Goal: Task Accomplishment & Management: Use online tool/utility

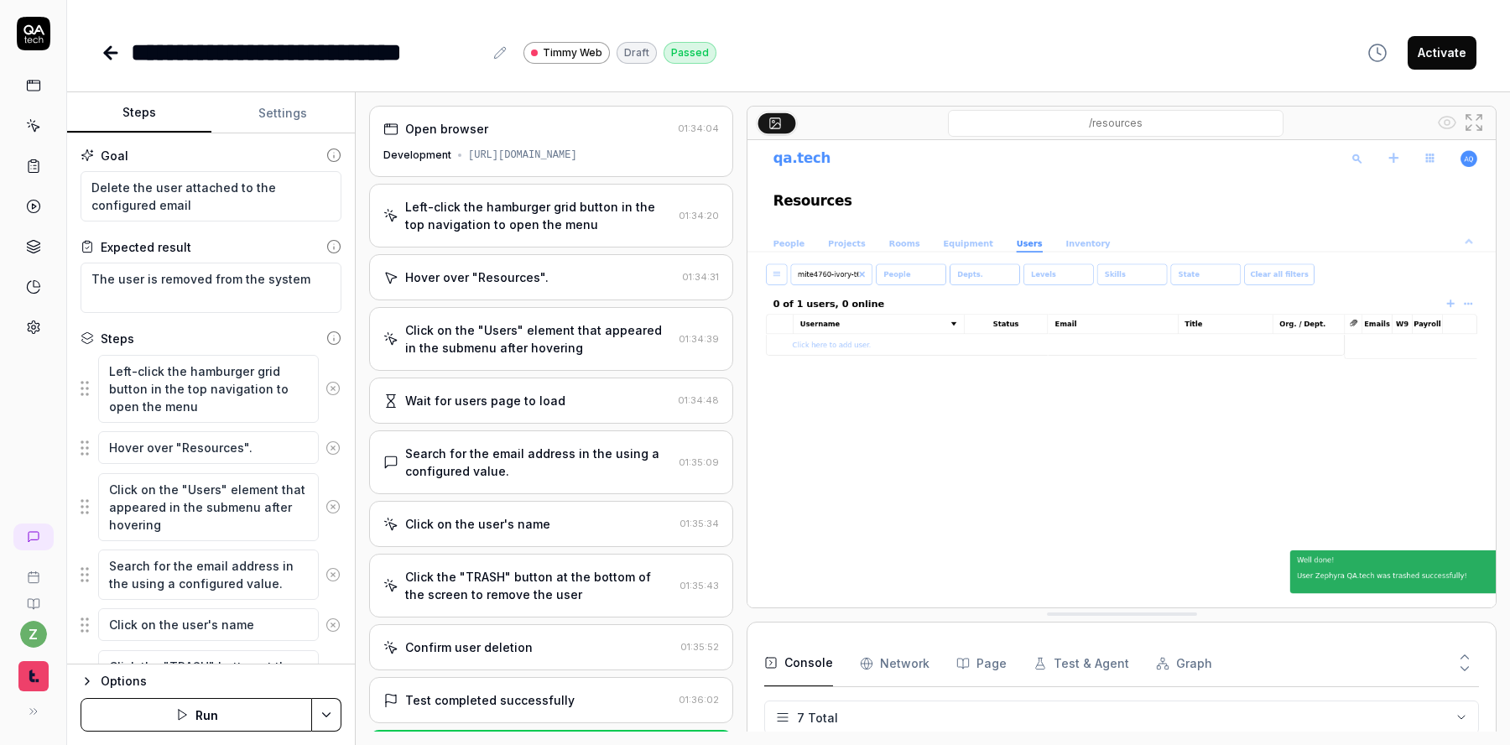
scroll to position [156, 0]
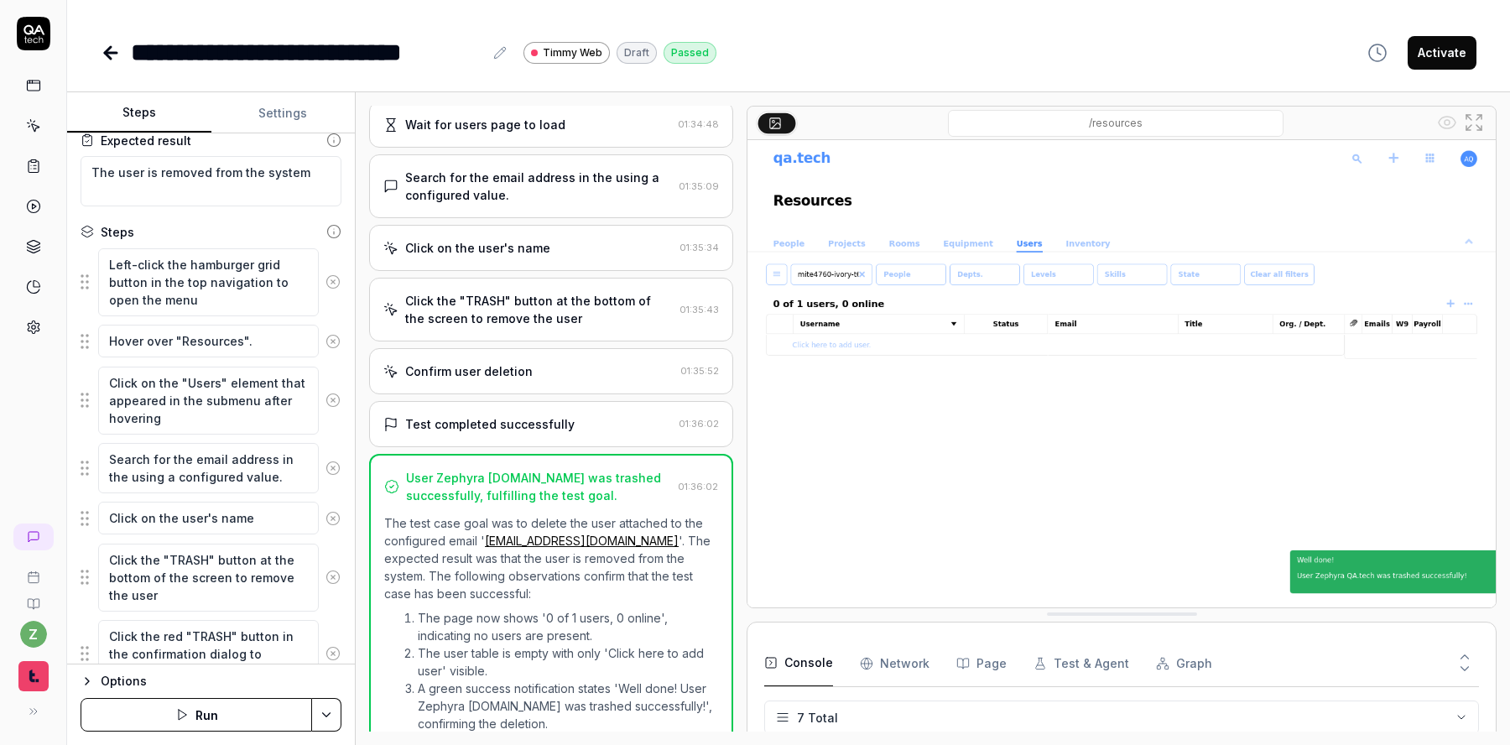
type textarea "*"
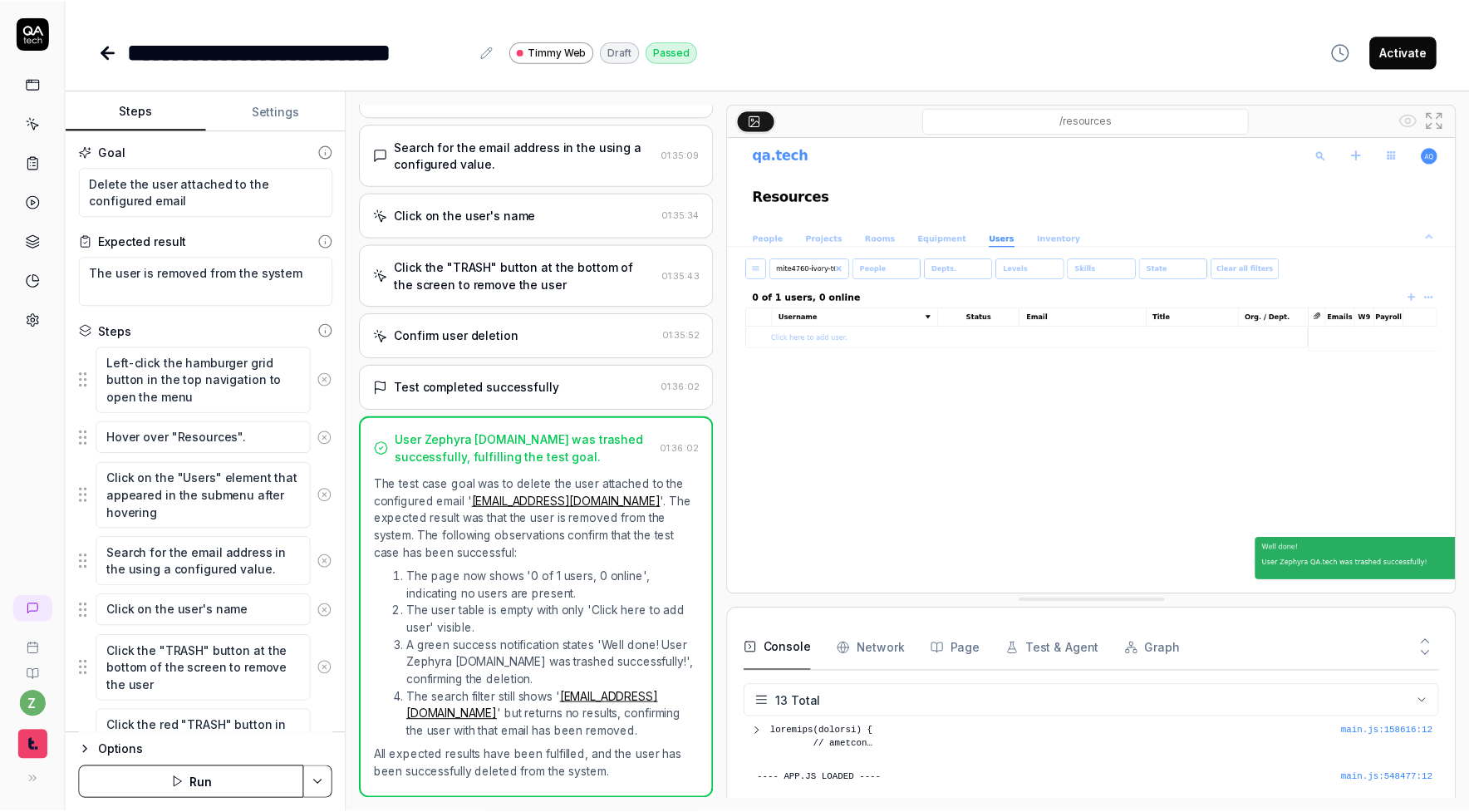
scroll to position [330, 0]
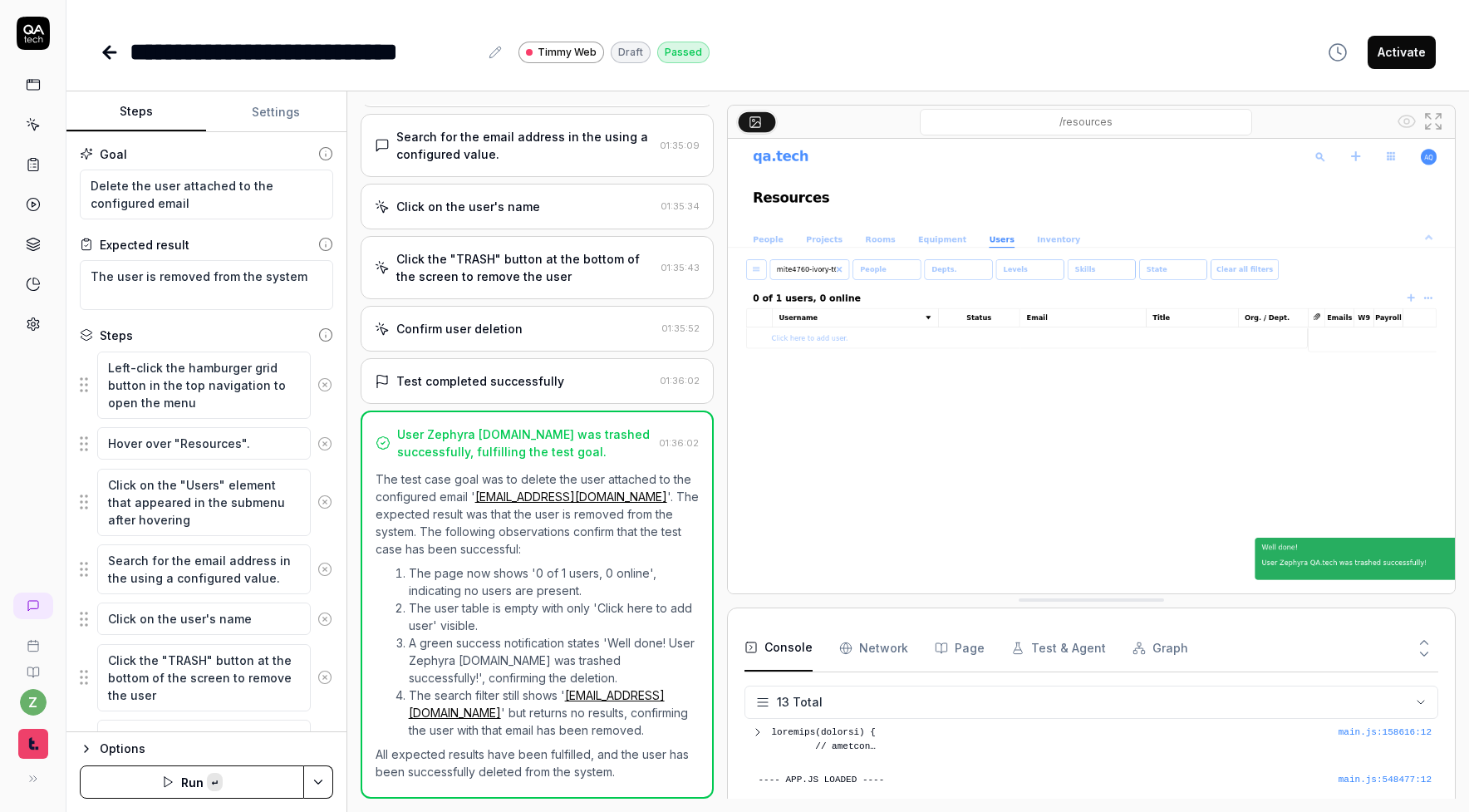
click at [45, 38] on icon at bounding box center [34, 34] width 34 height 34
type textarea "*"
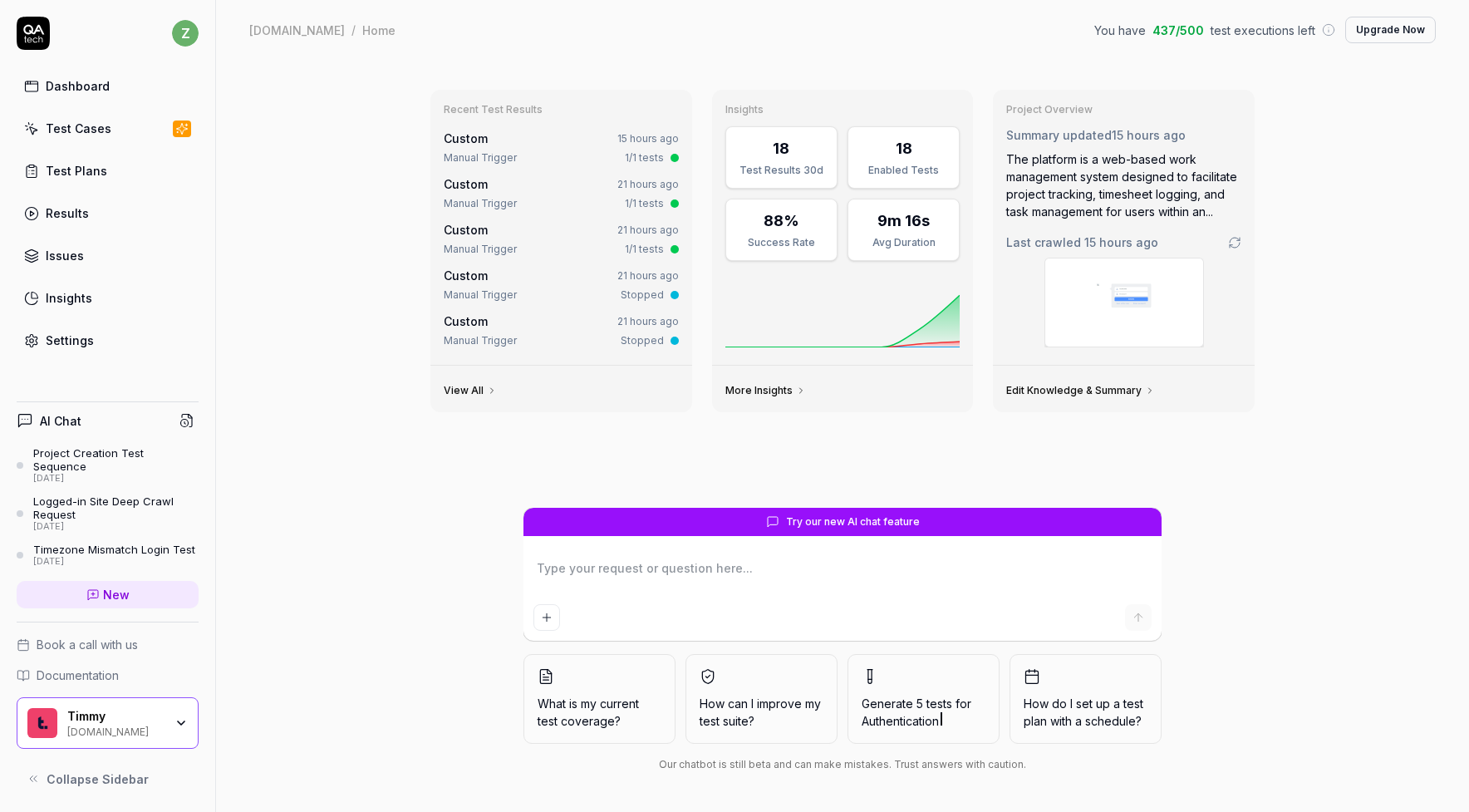
click at [85, 134] on div "Test Cases" at bounding box center [78, 129] width 65 height 18
type textarea "*"
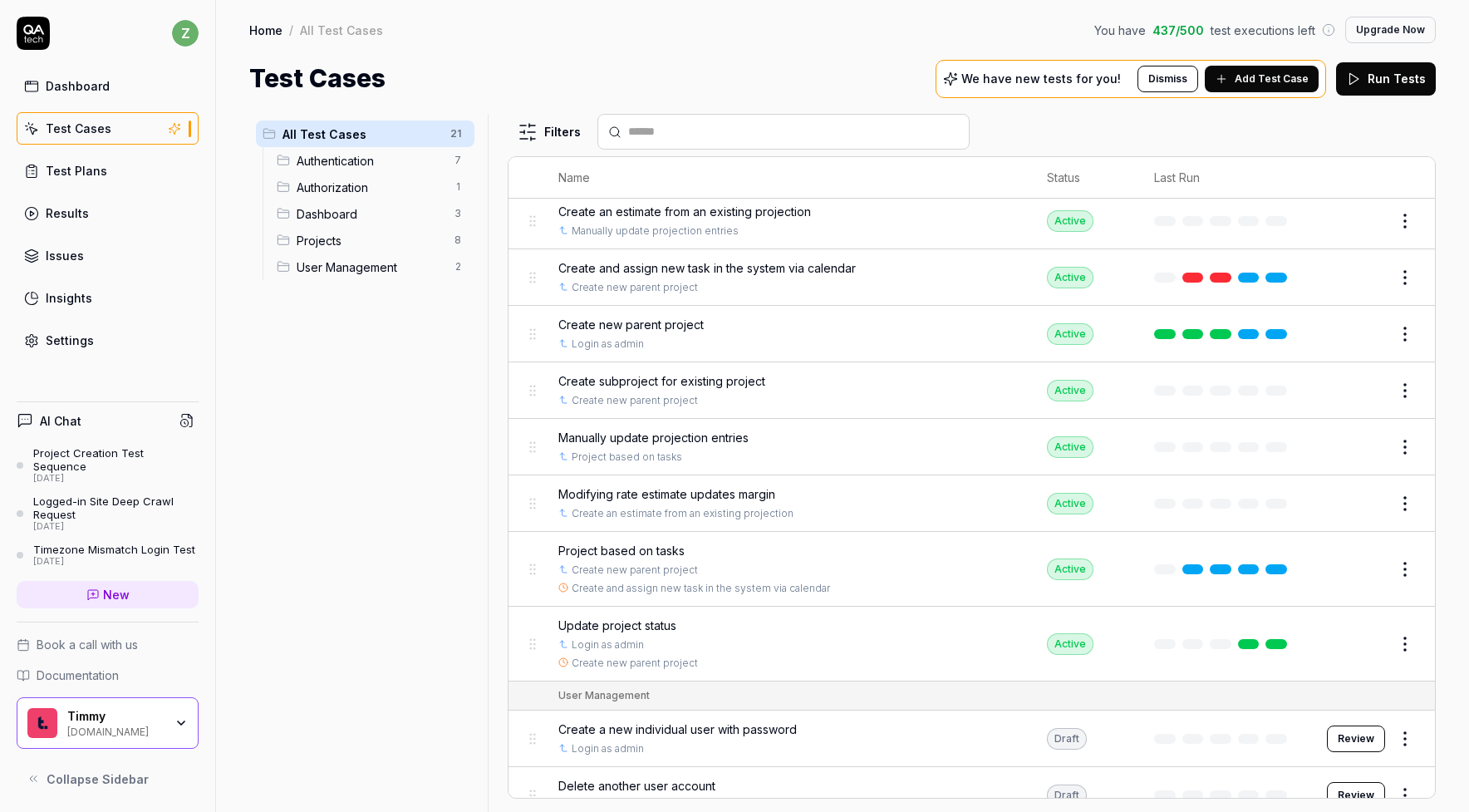
scroll to position [792, 0]
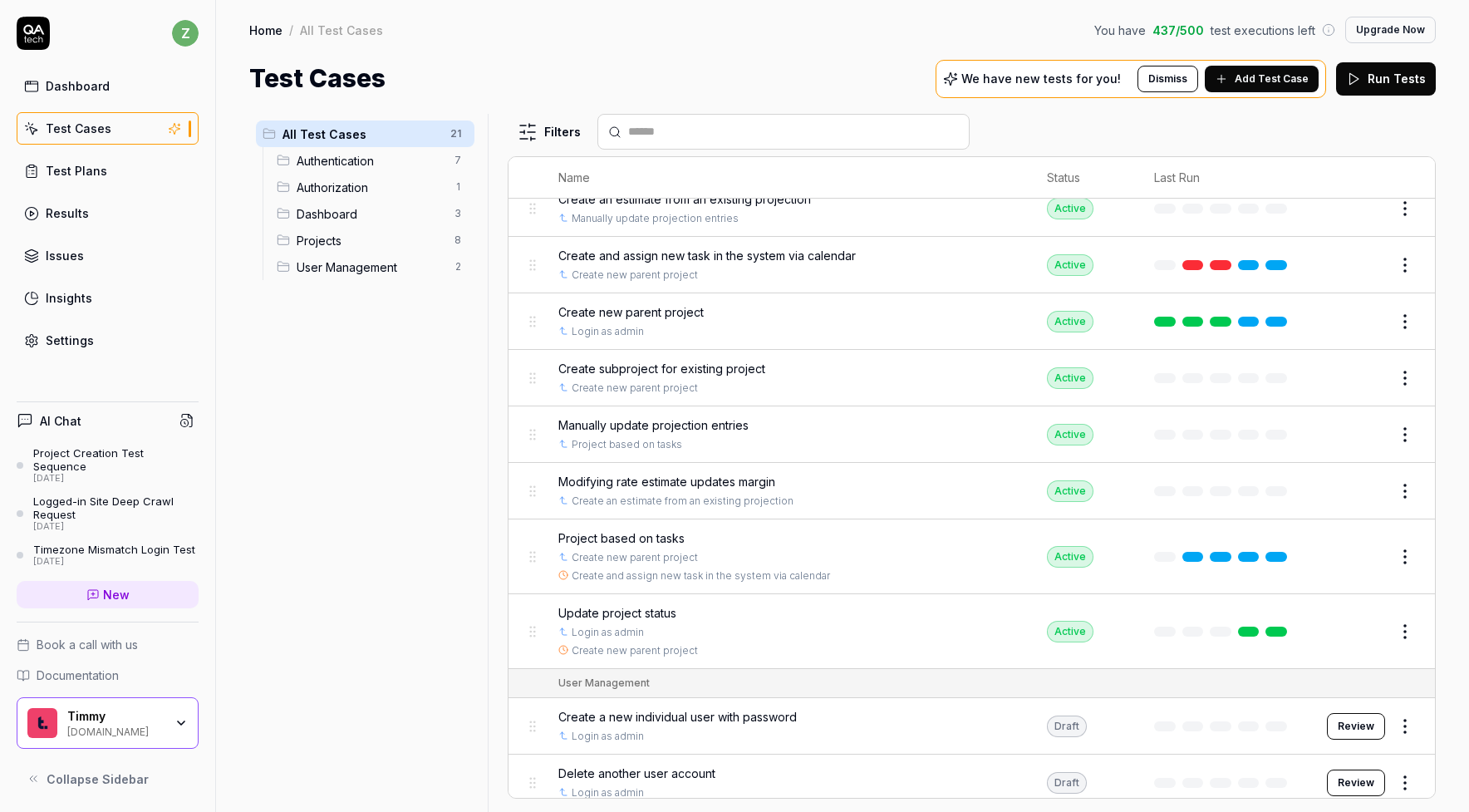
click at [648, 529] on span "Project based on tasks" at bounding box center [622, 538] width 127 height 18
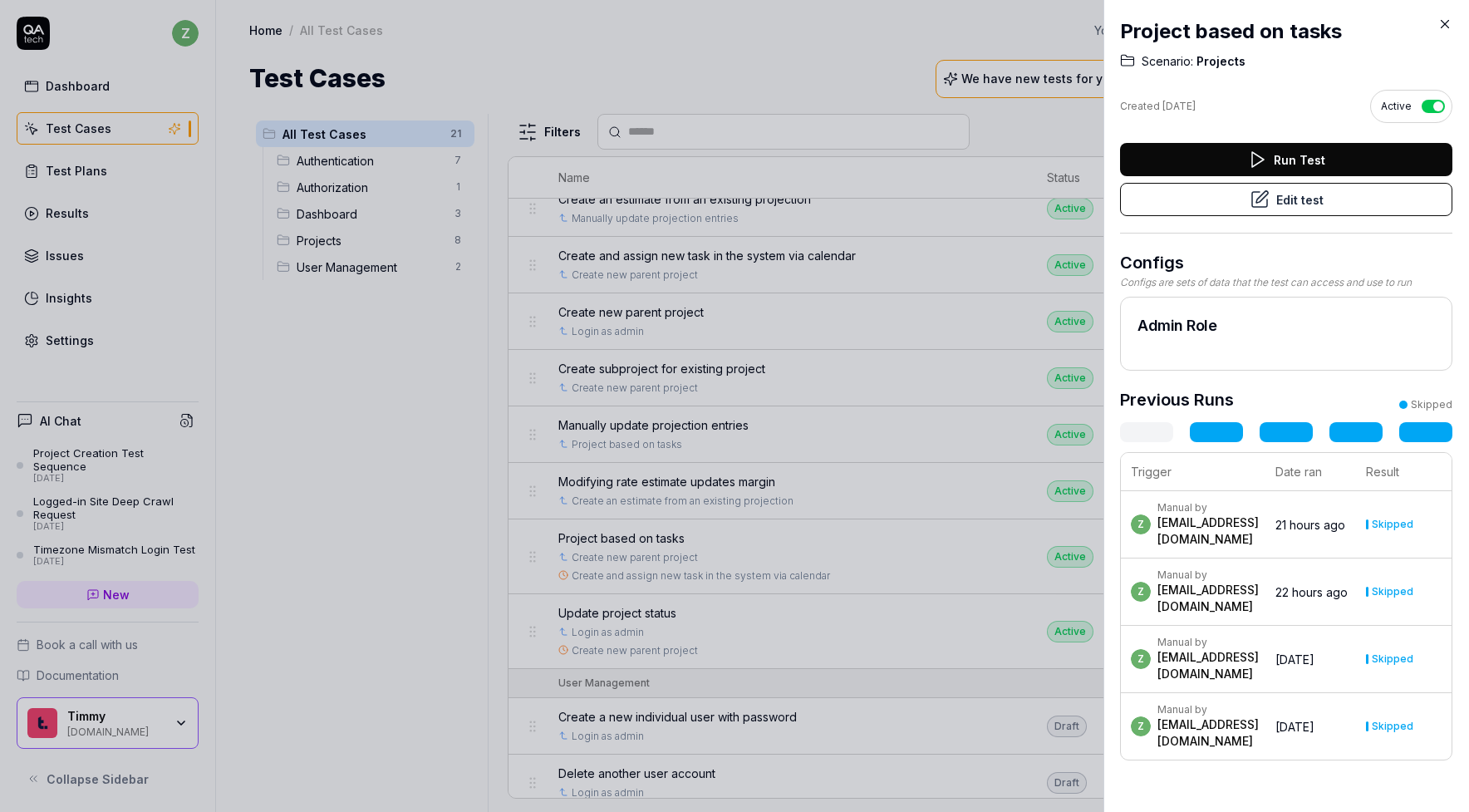
click at [1282, 214] on button "Edit test" at bounding box center [1287, 200] width 333 height 34
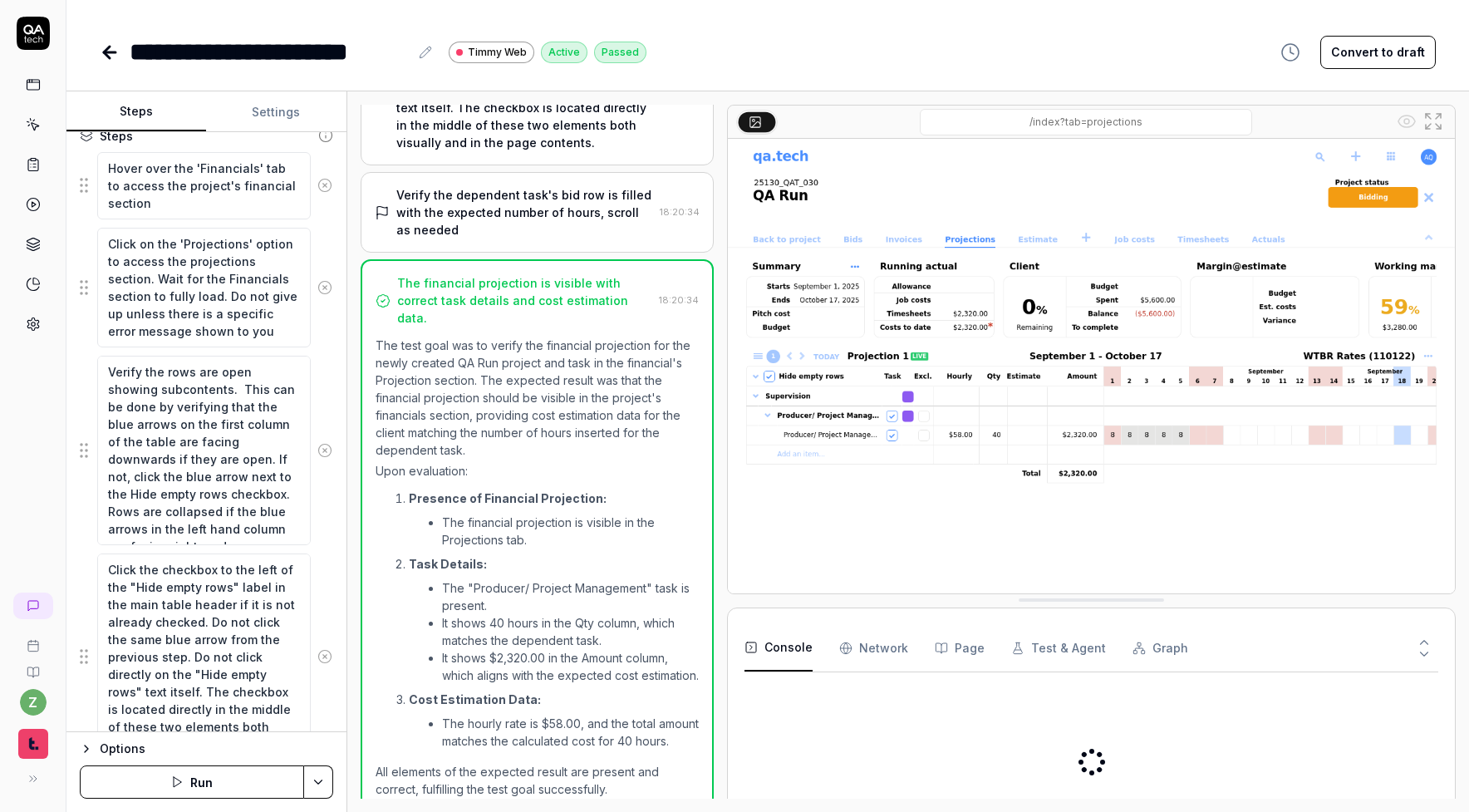
scroll to position [443, 0]
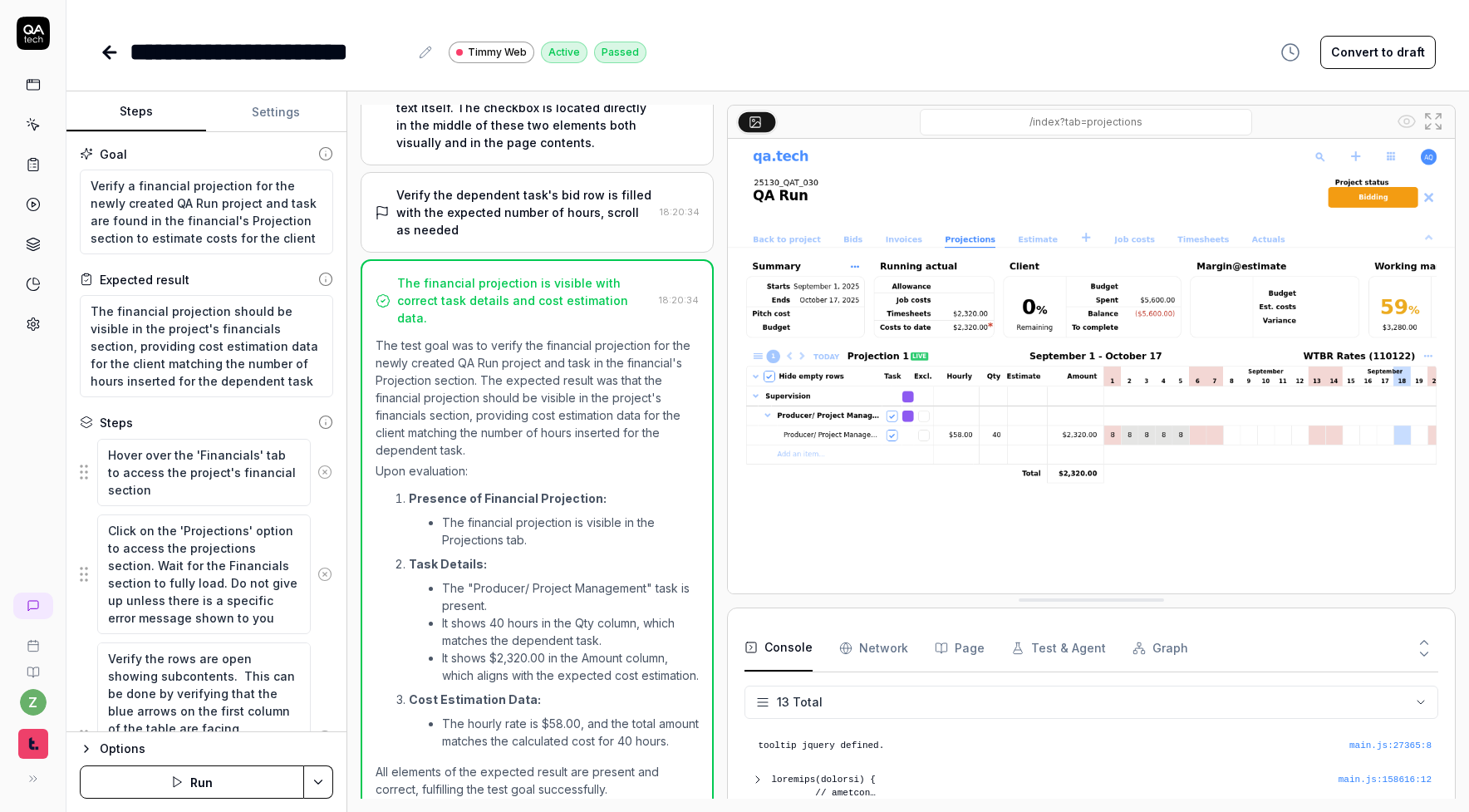
click at [317, 775] on html "**********" at bounding box center [734, 406] width 1469 height 812
click at [279, 709] on div "Run w. Dependencies" at bounding box center [256, 703] width 167 height 37
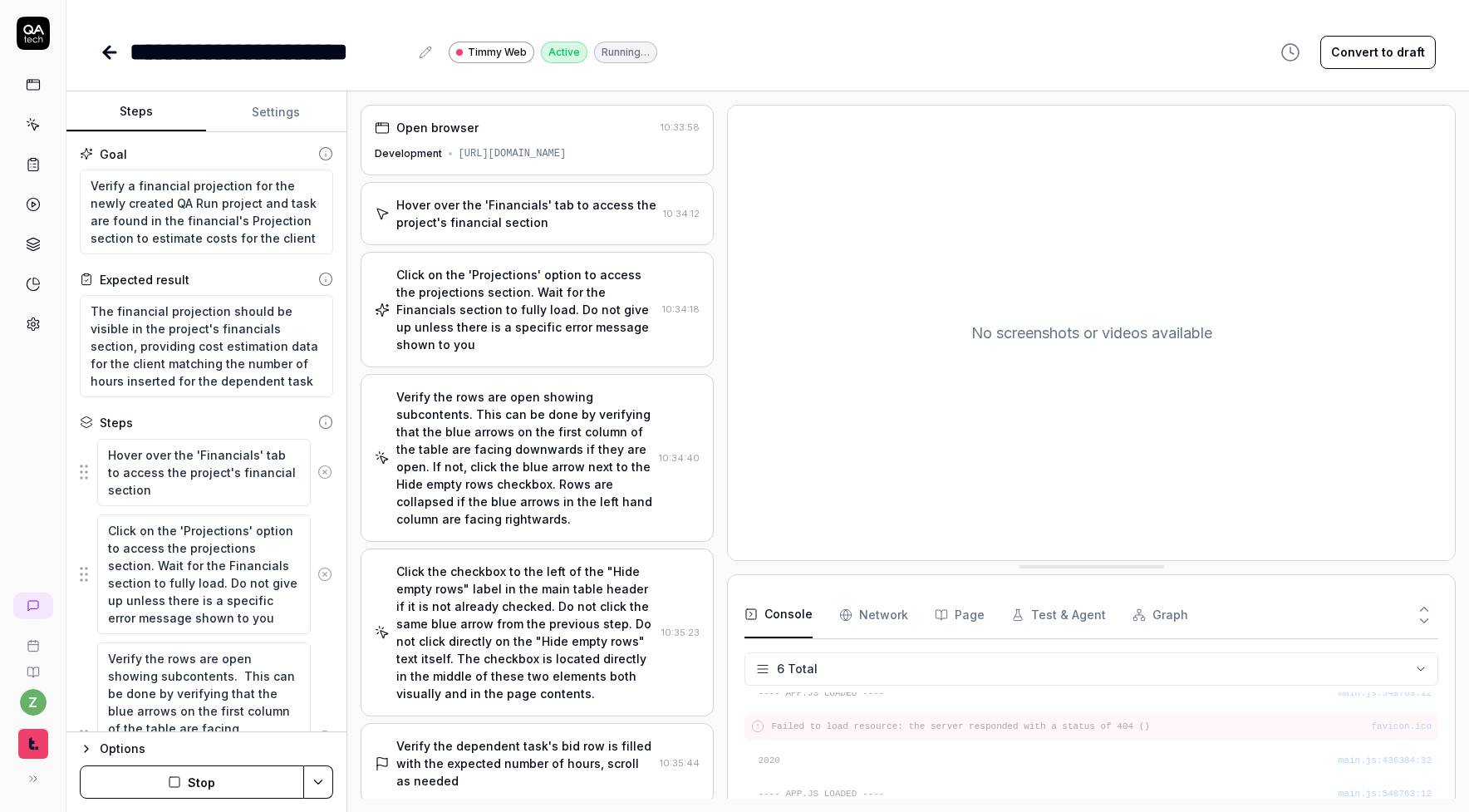
click at [955, 620] on button "Page" at bounding box center [960, 614] width 50 height 47
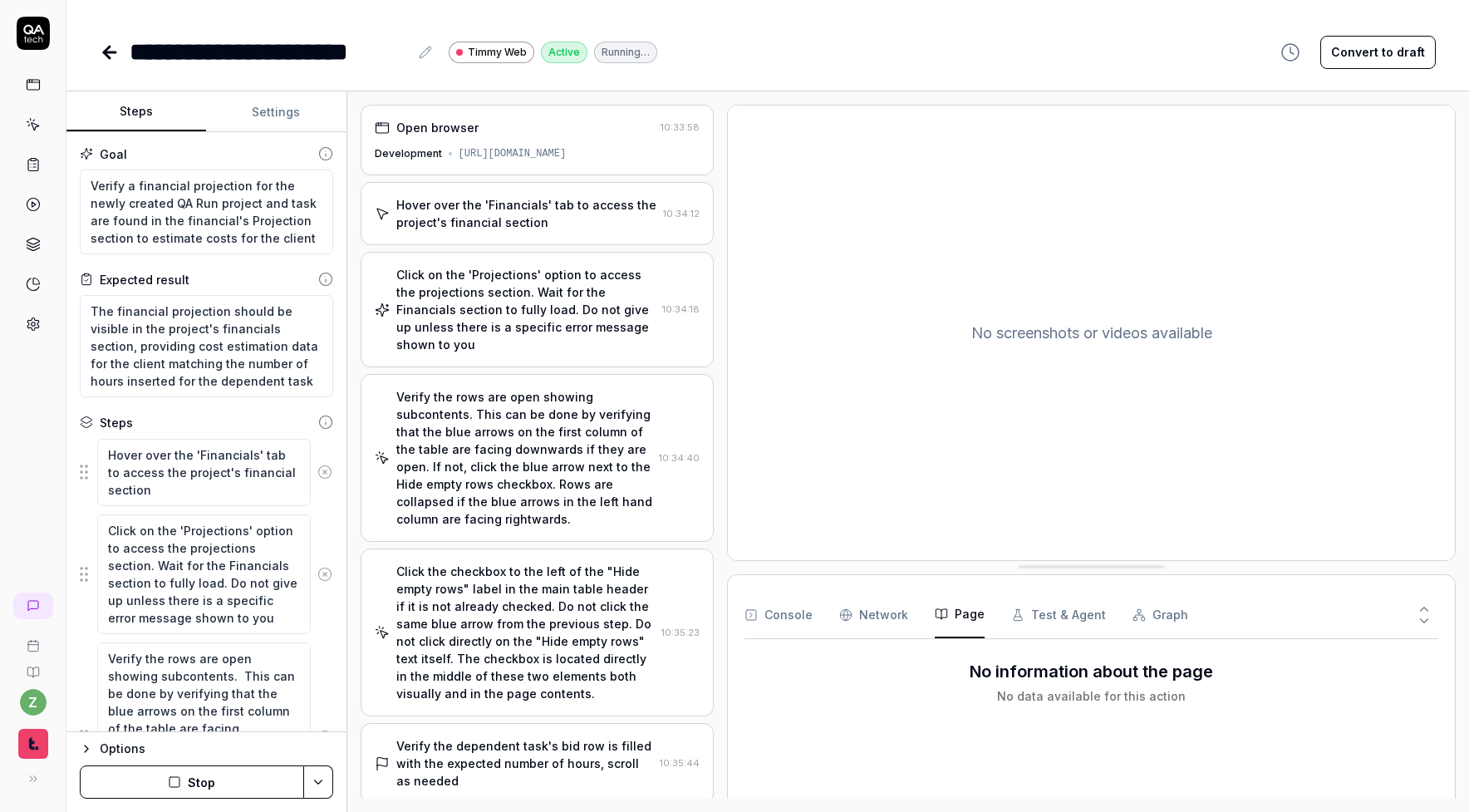
click at [550, 737] on div "Verify the dependent task's bid row is filled with the expected number of hours…" at bounding box center [525, 762] width 258 height 52
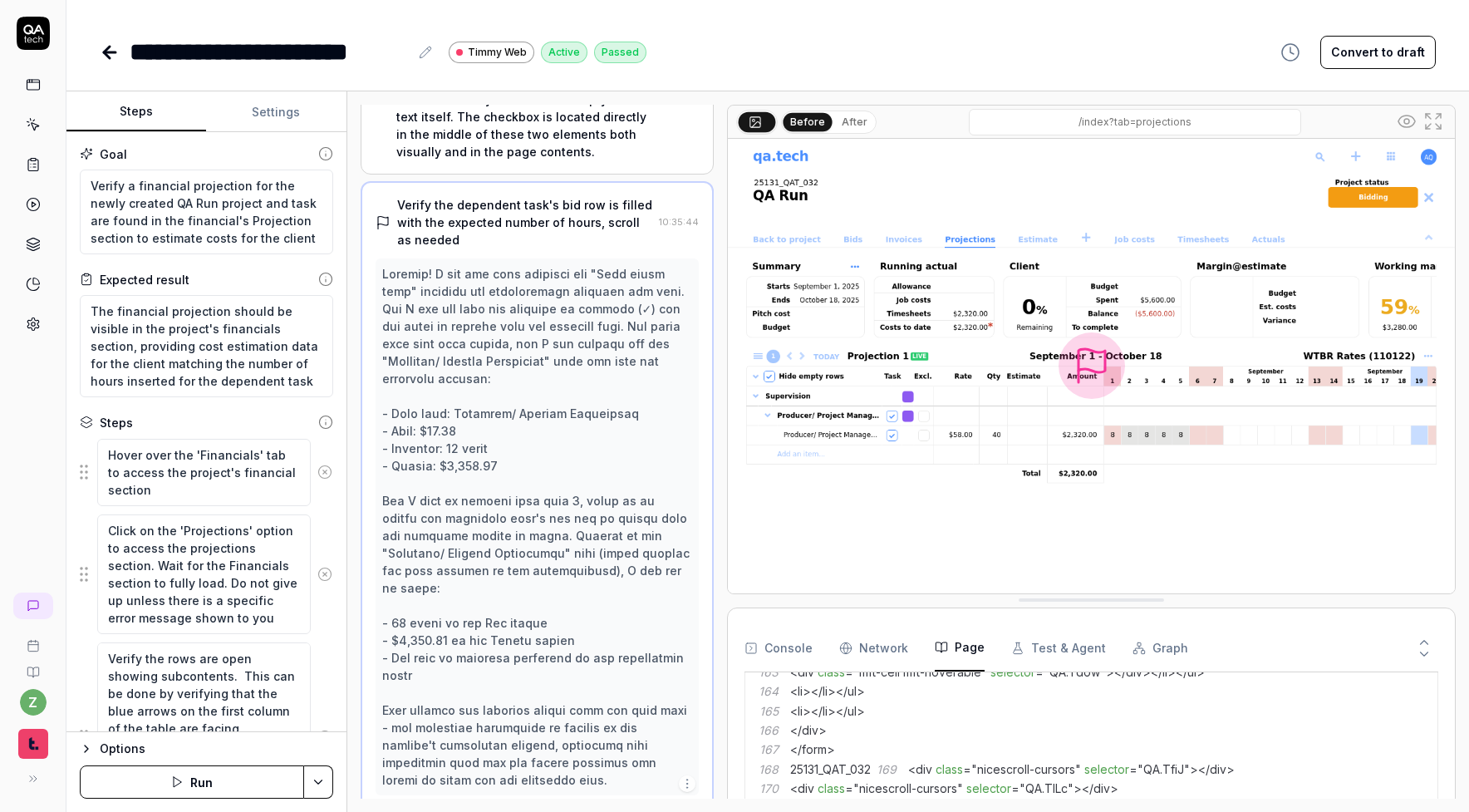
scroll to position [2010, 0]
